Goal: Task Accomplishment & Management: Manage account settings

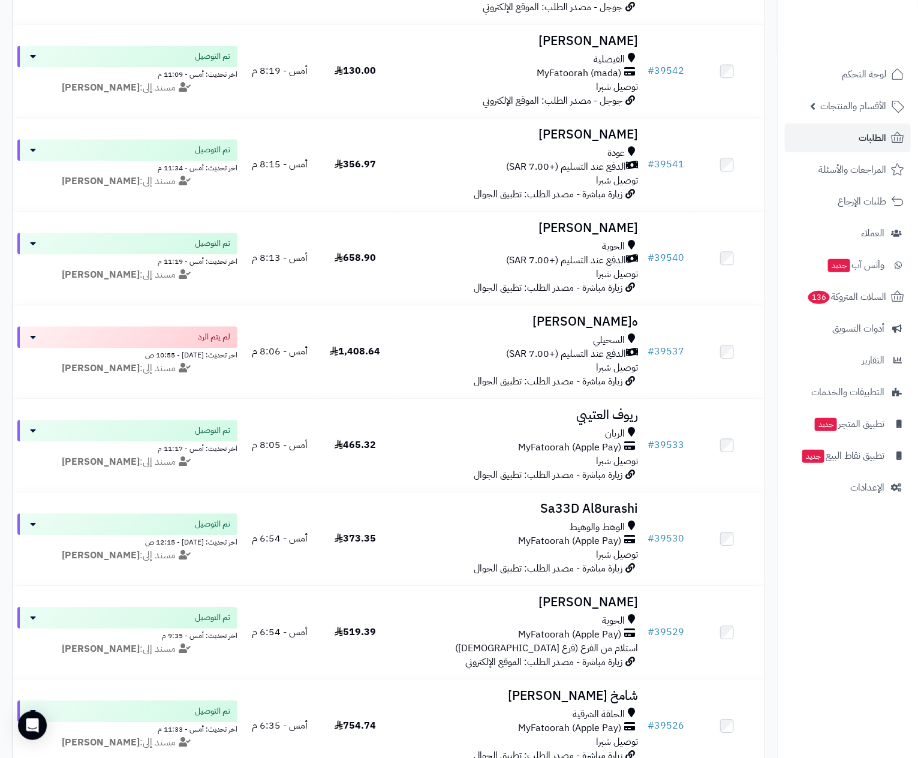
scroll to position [1080, 0]
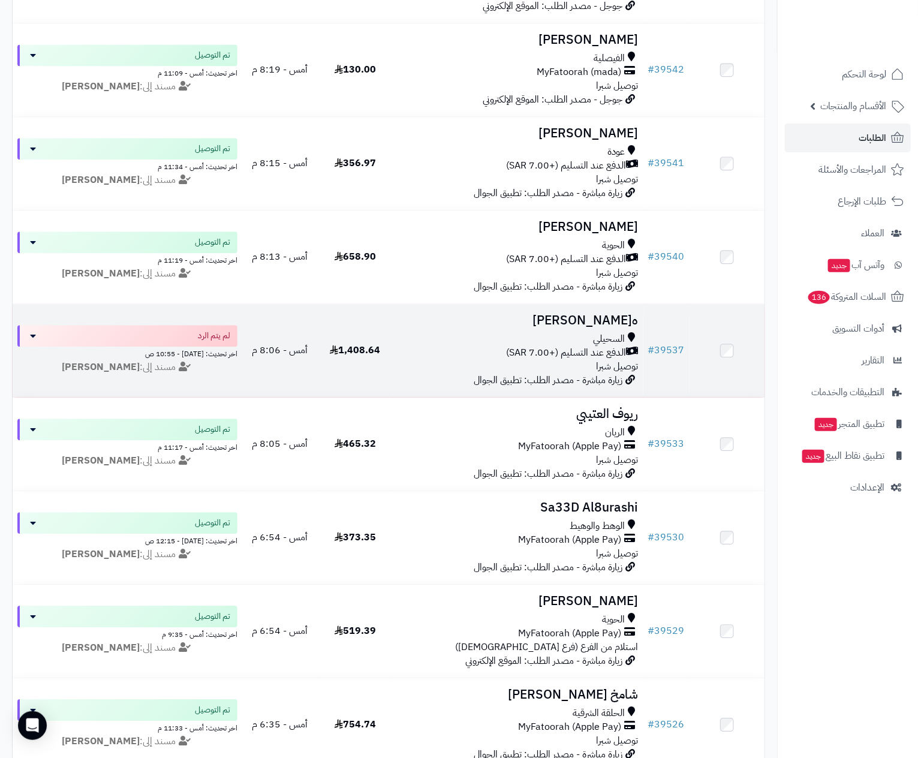
click at [556, 333] on td "هنوف سعد السحيلي الدفع عند التسليم (+7.00 SAR) توصيل شبرا زيارة مباشرة - مصدر ا…" at bounding box center [518, 350] width 251 height 93
click at [560, 366] on div "السحيلي الدفع عند التسليم (+7.00 SAR) توصيل شبرا" at bounding box center [518, 352] width 241 height 41
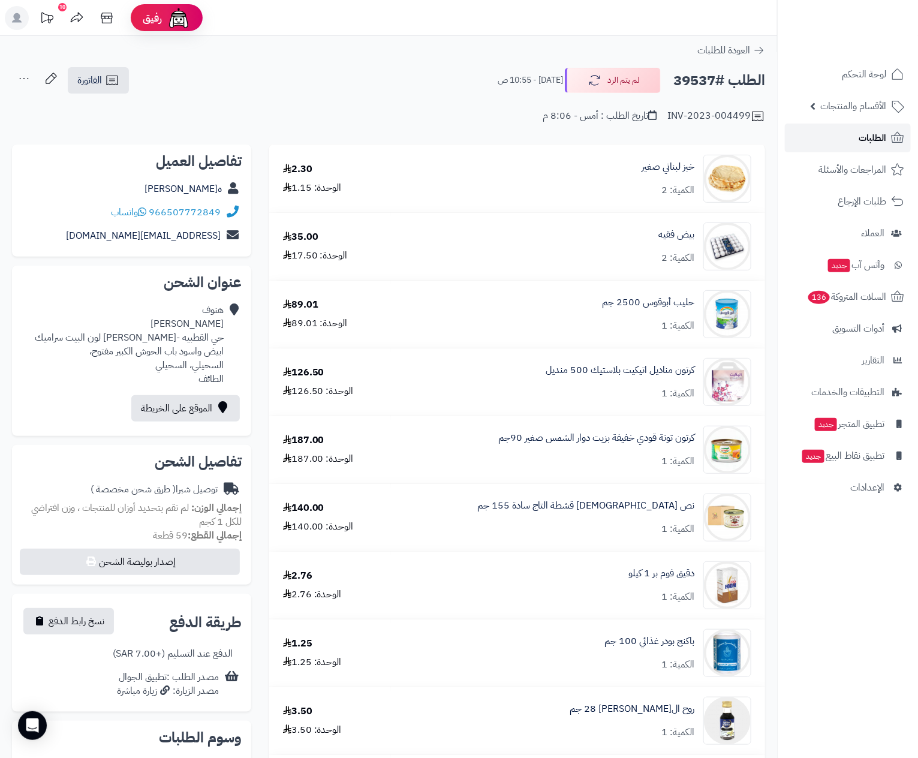
click at [870, 137] on span "الطلبات" at bounding box center [873, 138] width 28 height 17
